Goal: Ask a question

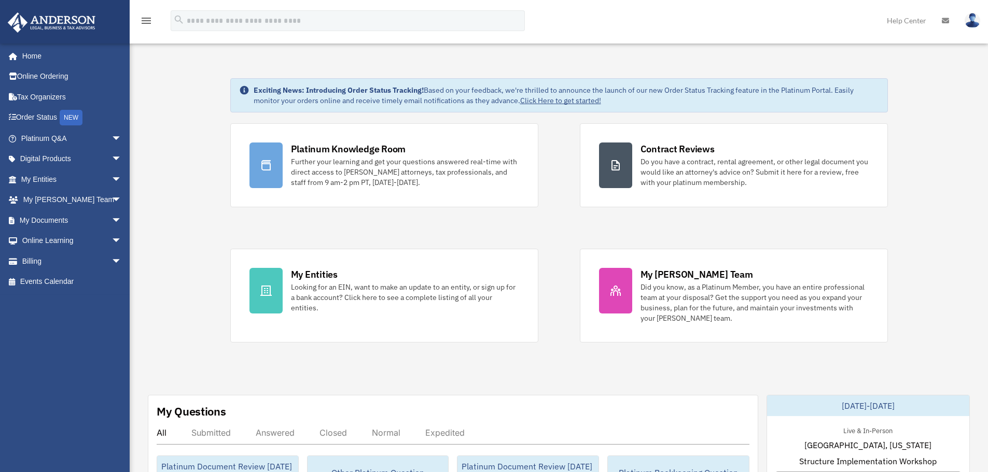
click at [111, 137] on span "arrow_drop_down" at bounding box center [121, 138] width 21 height 21
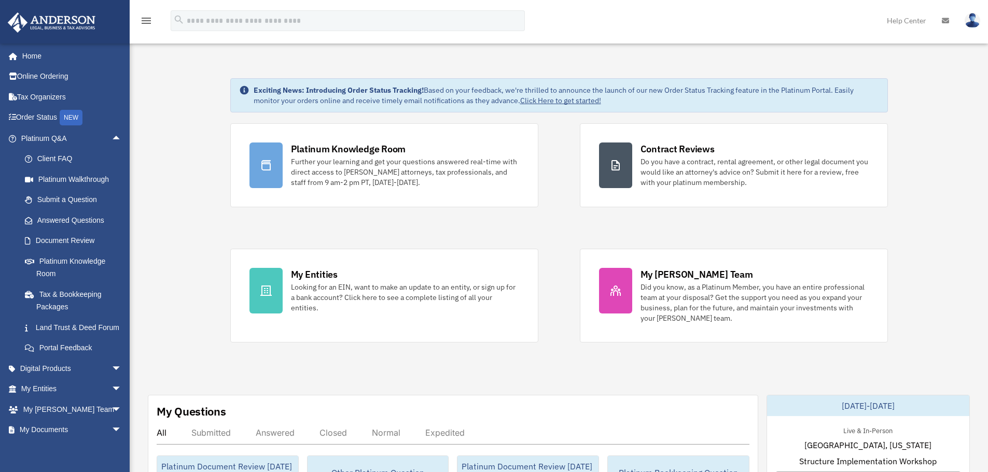
click at [77, 199] on link "Submit a Question" at bounding box center [76, 200] width 123 height 21
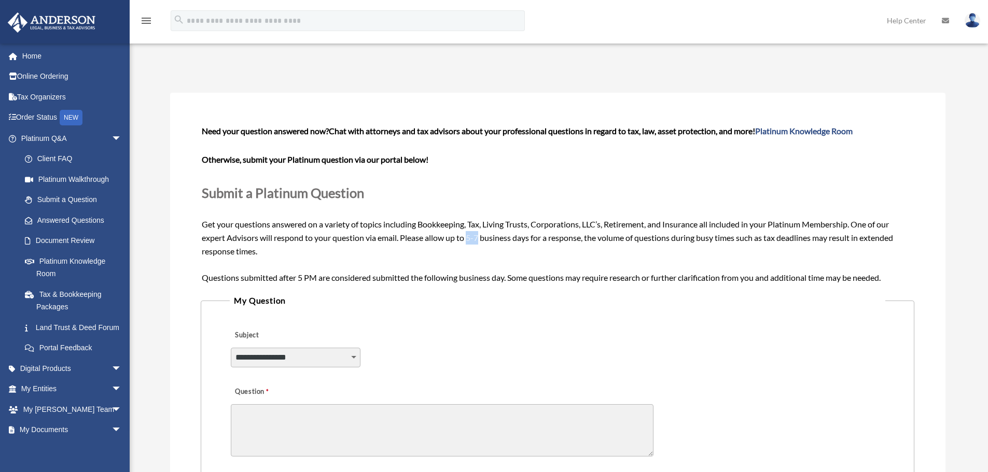
drag, startPoint x: 468, startPoint y: 239, endPoint x: 480, endPoint y: 243, distance: 12.1
click at [480, 243] on div "Need your question answered now? Chat with attorneys and tax advisors about you…" at bounding box center [557, 204] width 711 height 160
click at [481, 185] on p "Submit a Platinum Question" at bounding box center [557, 192] width 711 height 23
drag, startPoint x: 469, startPoint y: 236, endPoint x: 479, endPoint y: 239, distance: 10.3
click at [479, 239] on span "Need your question answered now? Chat with attorneys and tax advisors about you…" at bounding box center [557, 204] width 711 height 156
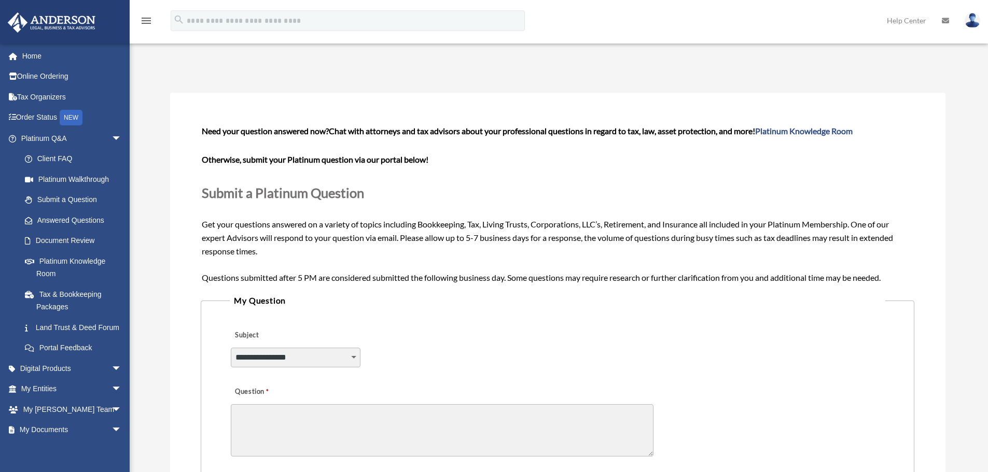
click at [477, 261] on div "Need your question answered now? Chat with attorneys and tax advisors about you…" at bounding box center [557, 204] width 711 height 160
click at [488, 79] on div "Submit A Question date_range Published on Last updated June 7, 2024 May 11, 202…" at bounding box center [557, 392] width 791 height 669
click at [86, 240] on link "Document Review" at bounding box center [76, 241] width 123 height 21
